Goal: Task Accomplishment & Management: Manage account settings

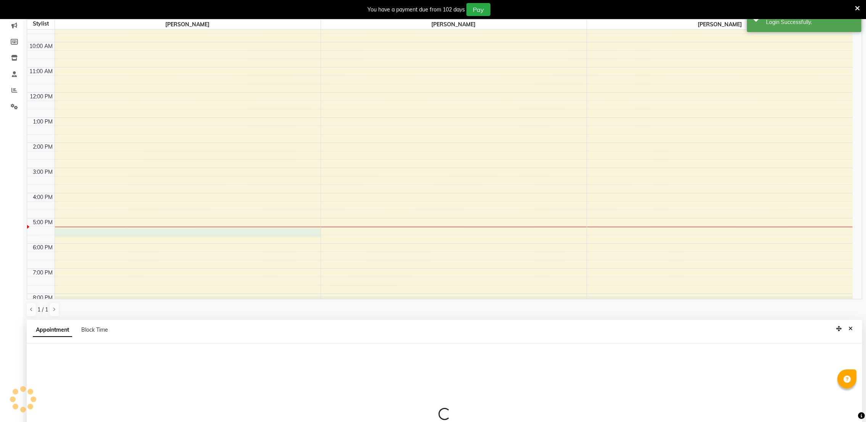
scroll to position [169, 0]
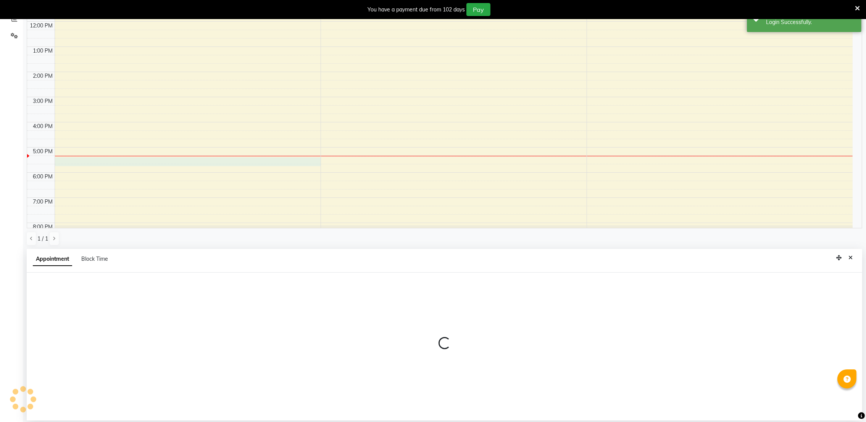
select select "72271"
select select "1035"
select select "tentative"
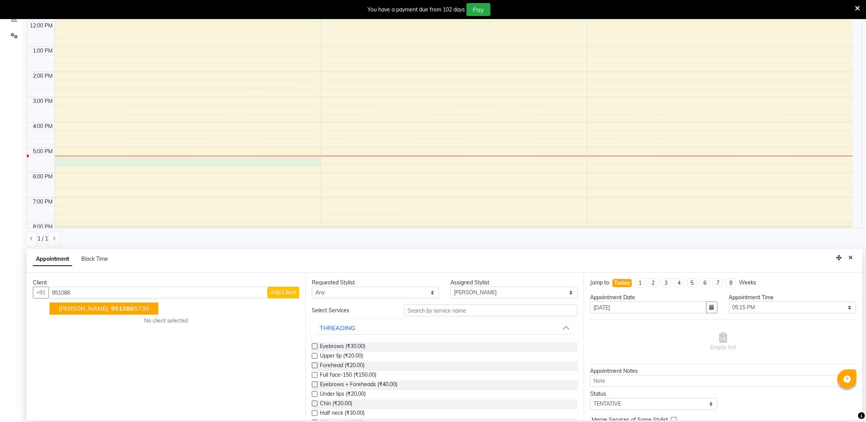
click at [87, 306] on span "[PERSON_NAME]" at bounding box center [83, 309] width 49 height 8
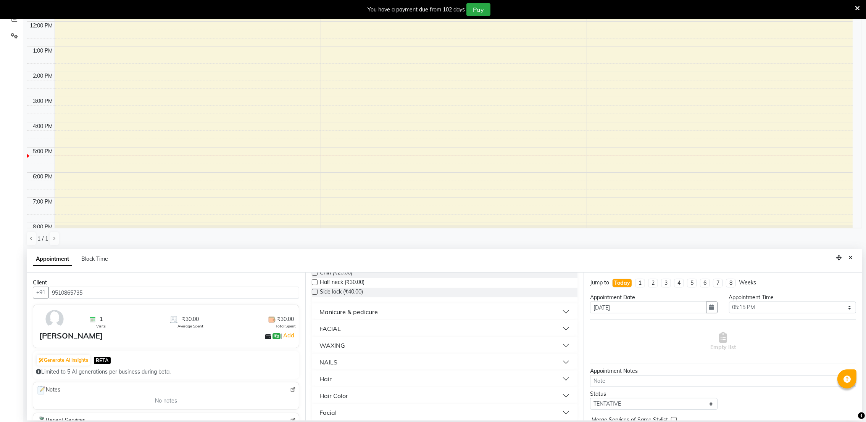
scroll to position [137, 0]
type input "9510865735"
click at [331, 375] on button "Hair" at bounding box center [445, 373] width 260 height 14
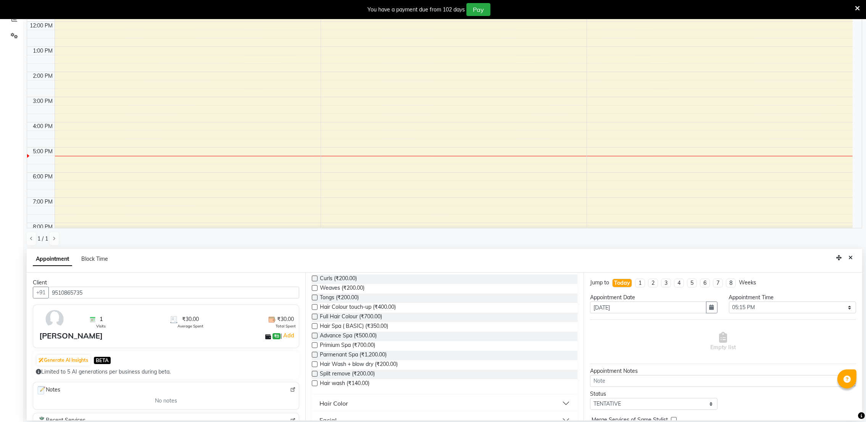
scroll to position [327, 0]
click at [315, 345] on label at bounding box center [315, 345] width 6 height 6
click at [315, 345] on input "checkbox" at bounding box center [314, 345] width 5 height 5
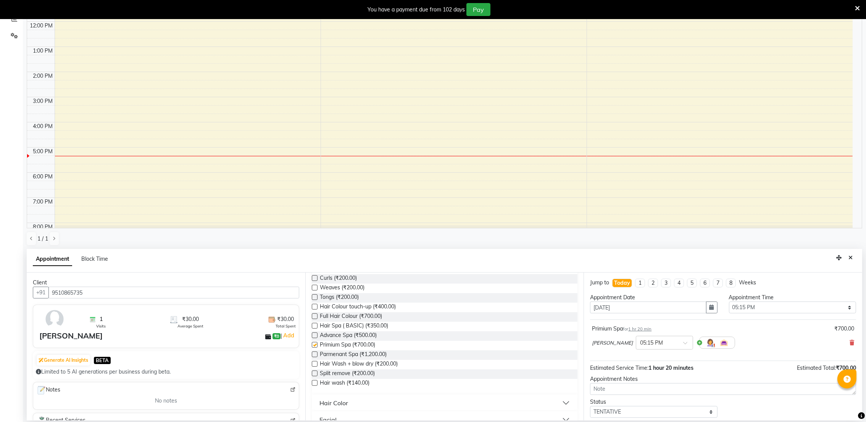
checkbox input "false"
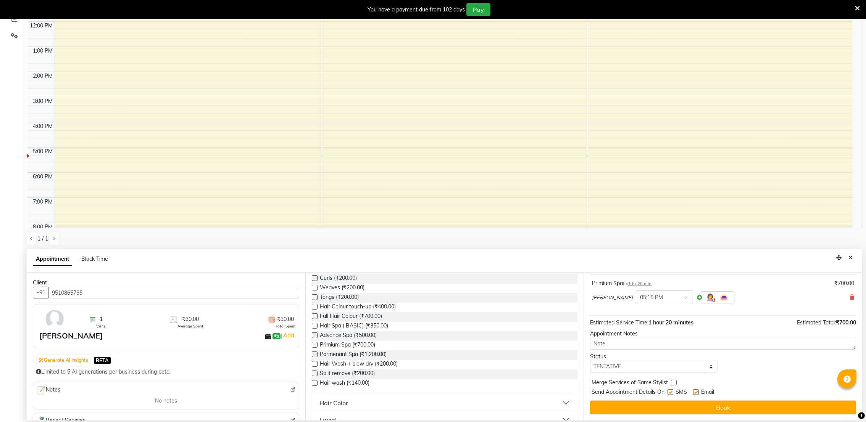
scroll to position [46, 0]
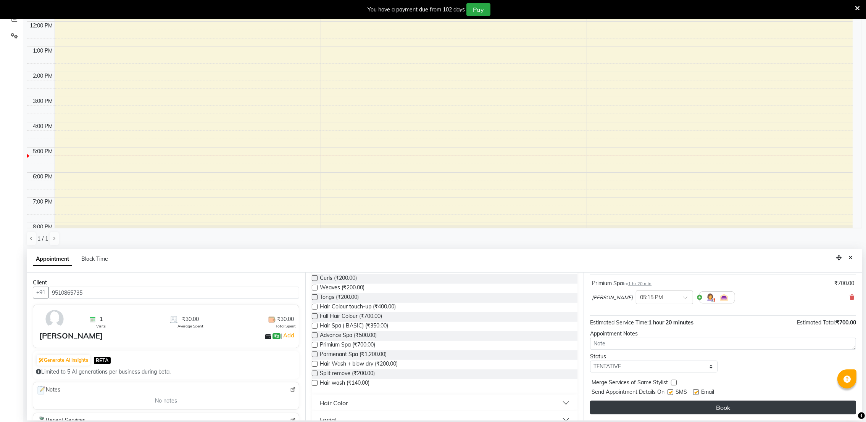
click at [666, 406] on button "Book" at bounding box center [723, 408] width 266 height 14
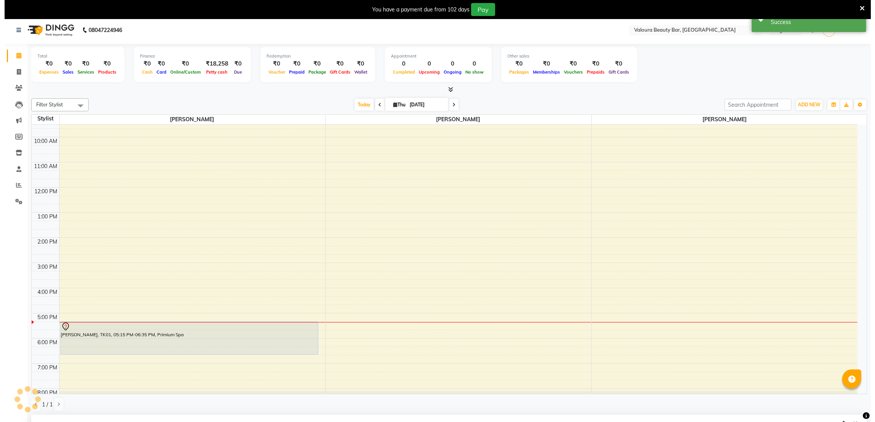
scroll to position [0, 0]
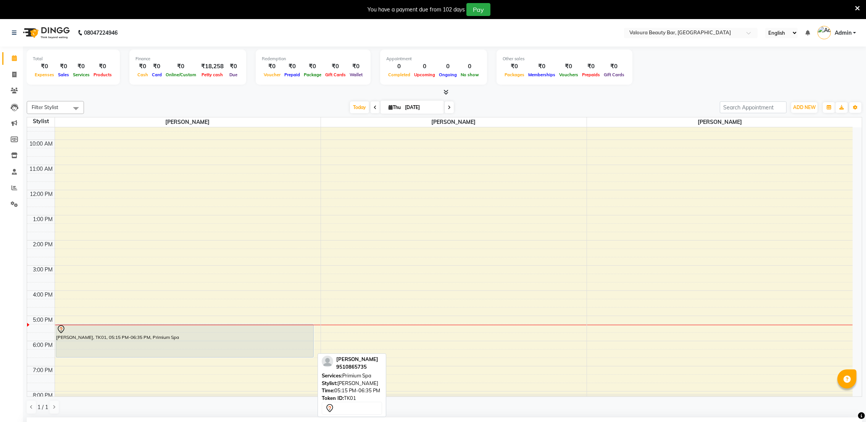
click at [143, 338] on div "[PERSON_NAME], TK01, 05:15 PM-06:35 PM, Primium Spa" at bounding box center [185, 341] width 258 height 33
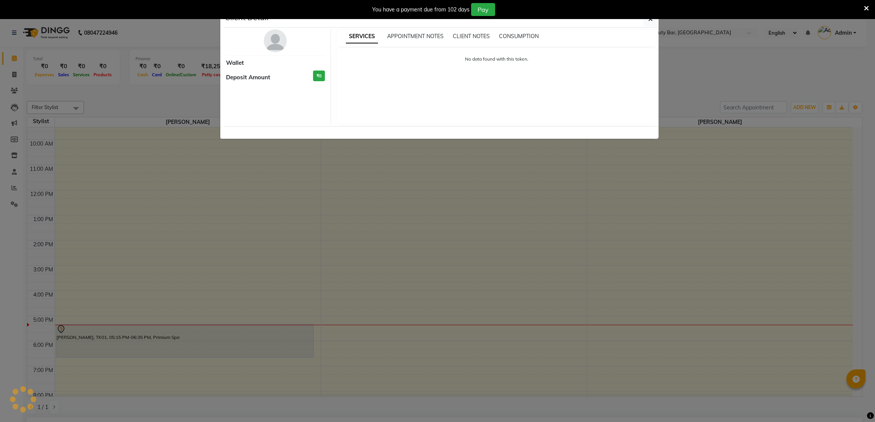
select select "7"
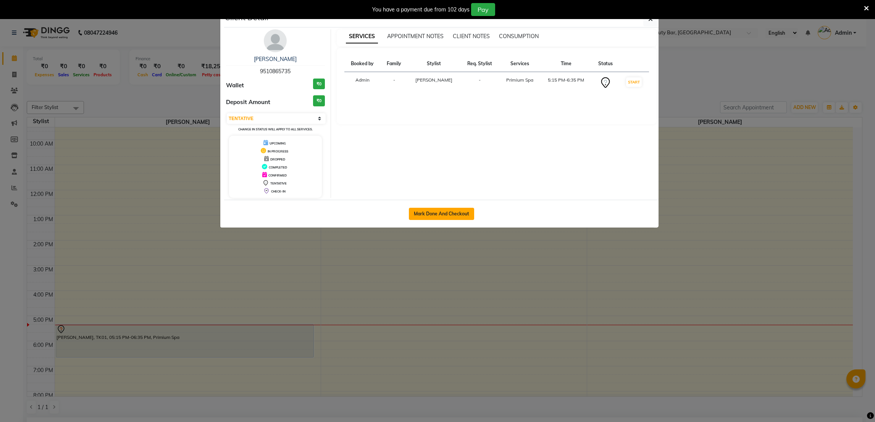
click at [454, 219] on button "Mark Done And Checkout" at bounding box center [441, 214] width 65 height 12
select select "service"
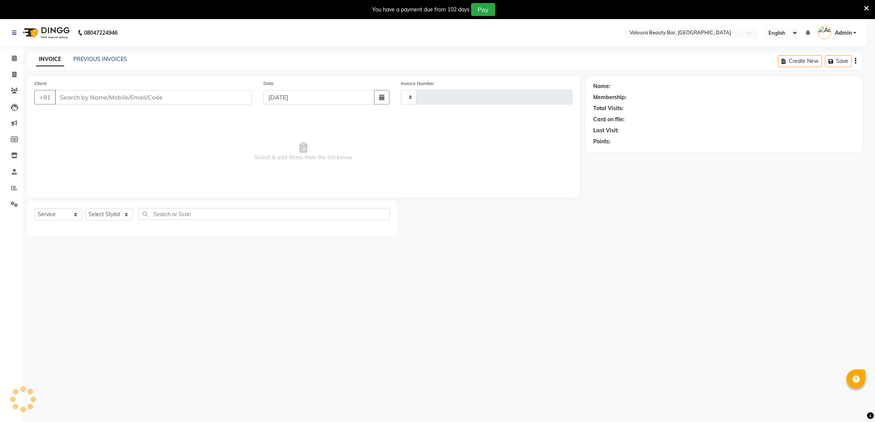
type input "0082"
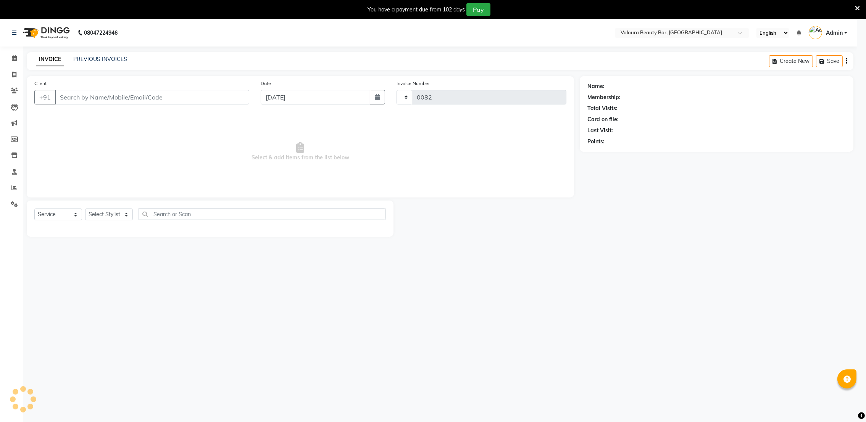
select select "7995"
type input "9510865735"
select select "72271"
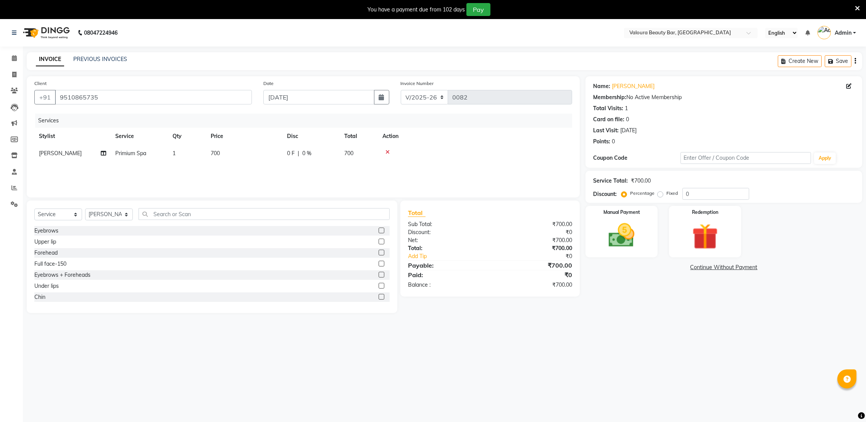
click at [860, 7] on div "You have a payment due from 102 days Pay" at bounding box center [433, 9] width 866 height 19
click at [857, 5] on icon at bounding box center [857, 8] width 5 height 7
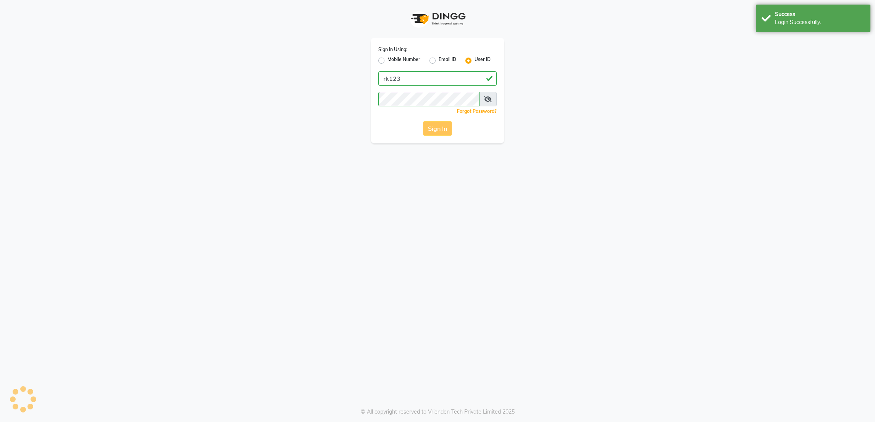
click at [435, 130] on div "Sign In" at bounding box center [437, 128] width 118 height 14
drag, startPoint x: 0, startPoint y: 0, endPoint x: 435, endPoint y: 130, distance: 453.5
click at [435, 130] on button "Sign In" at bounding box center [437, 128] width 29 height 14
click at [429, 128] on button "Sign In" at bounding box center [437, 128] width 29 height 14
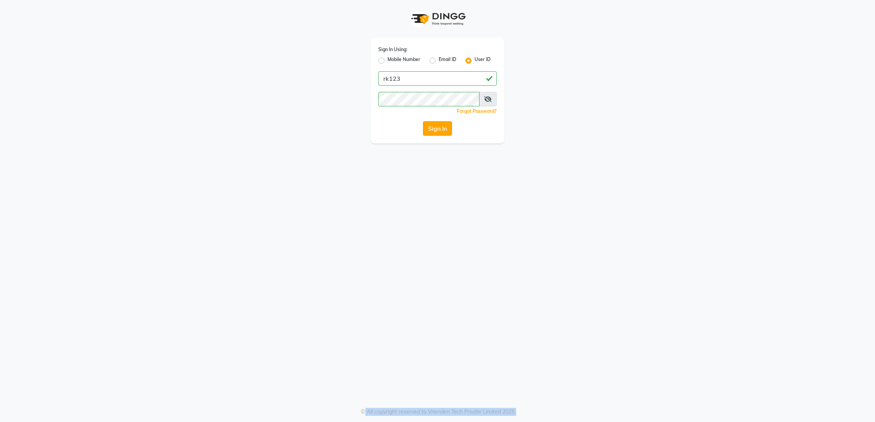
click at [429, 128] on button "Sign In" at bounding box center [437, 128] width 29 height 14
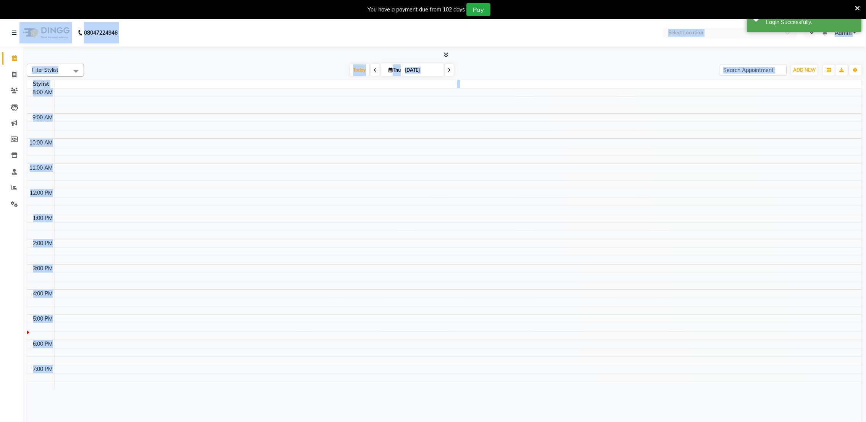
select select "en"
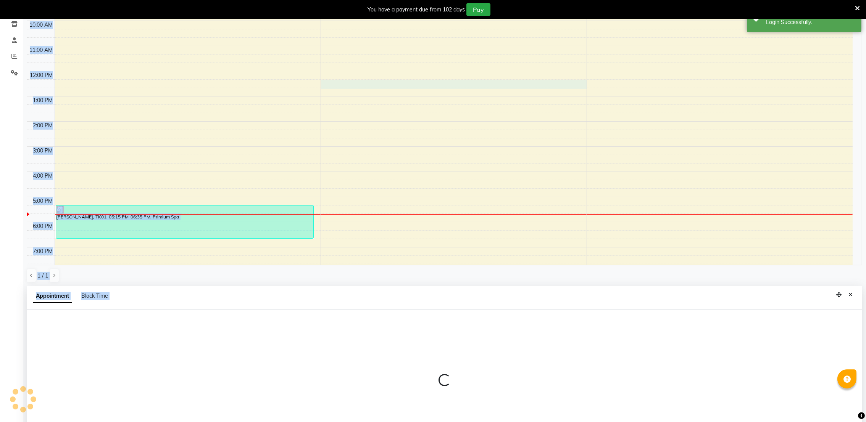
scroll to position [169, 0]
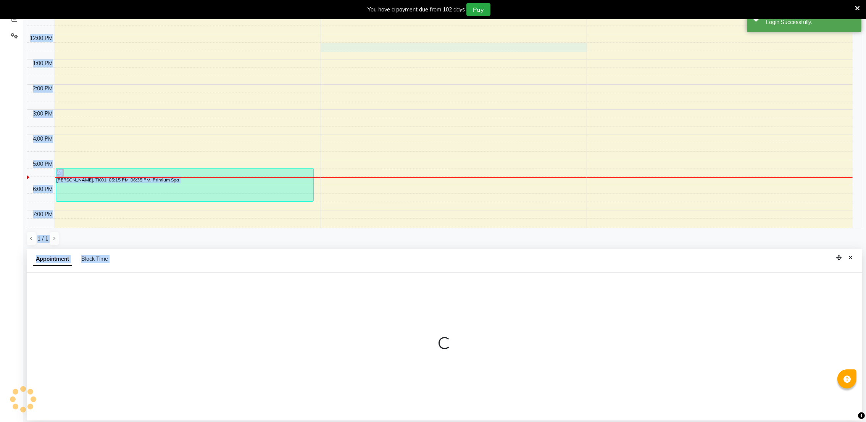
select select "72269"
select select "tentative"
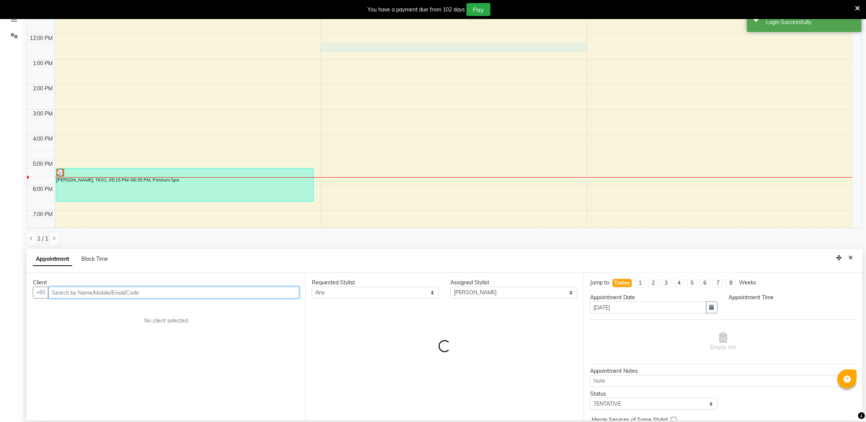
select select "735"
click at [245, 183] on div "[PERSON_NAME], TK01, 05:15 PM-06:35 PM, Primium Spa" at bounding box center [185, 185] width 258 height 33
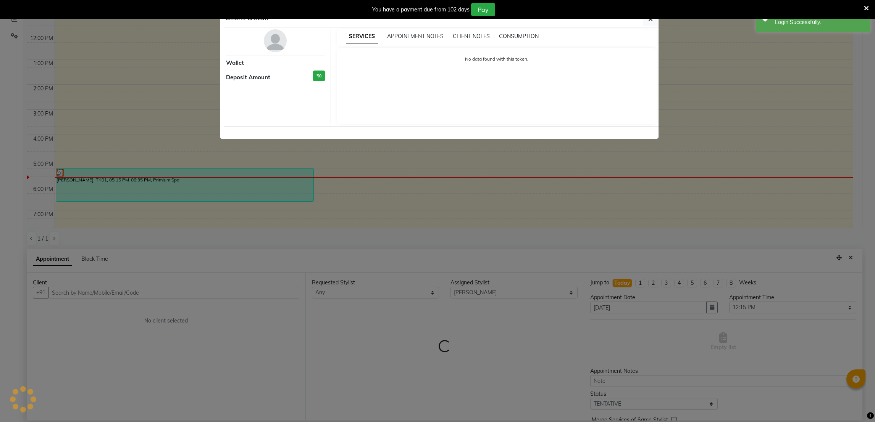
click at [245, 183] on ngb-modal-window "Client Detail Wallet Deposit Amount ₹0 SERVICES APPOINTMENT NOTES CLIENT NOTES …" at bounding box center [437, 211] width 875 height 422
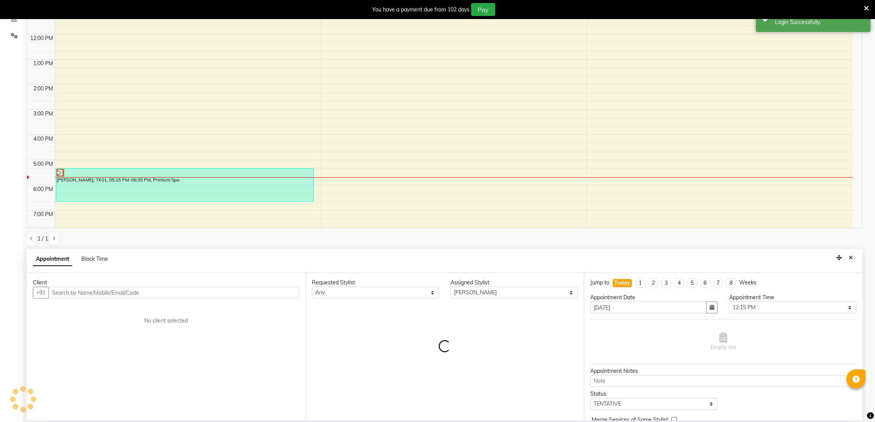
click at [245, 183] on ngb-modal-window "Client Detail Wallet Deposit Amount ₹0 SERVICES APPOINTMENT NOTES CLIENT NOTES …" at bounding box center [437, 211] width 875 height 422
